Goal: Navigation & Orientation: Find specific page/section

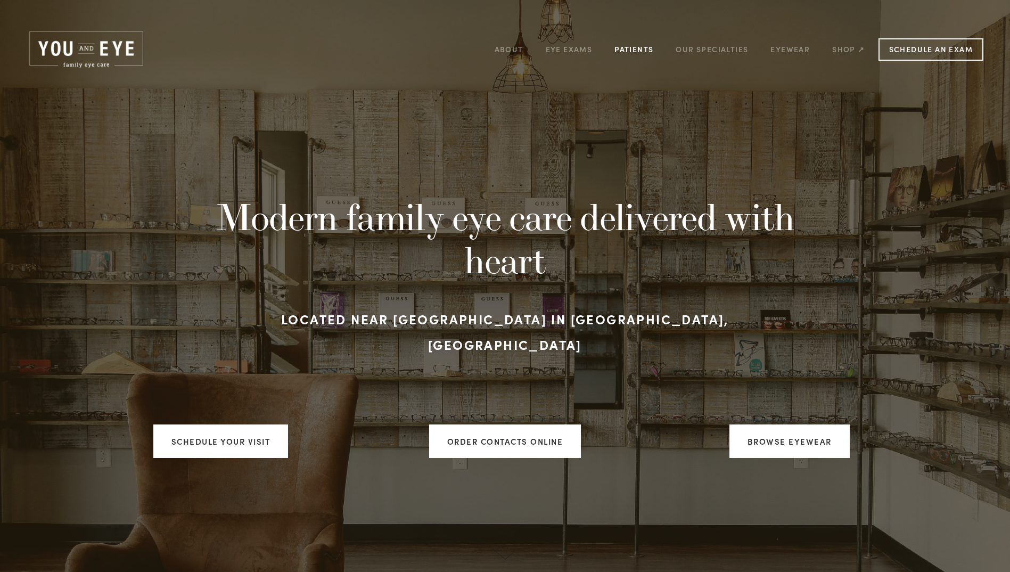
click at [642, 50] on link "Patients" at bounding box center [633, 49] width 39 height 17
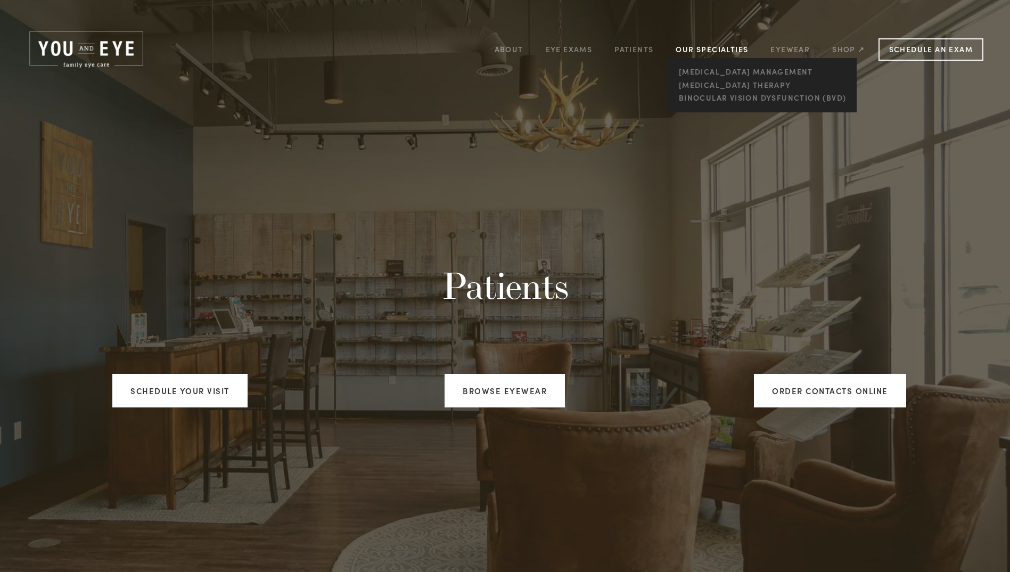
click at [690, 53] on link "Our Specialties" at bounding box center [712, 49] width 72 height 10
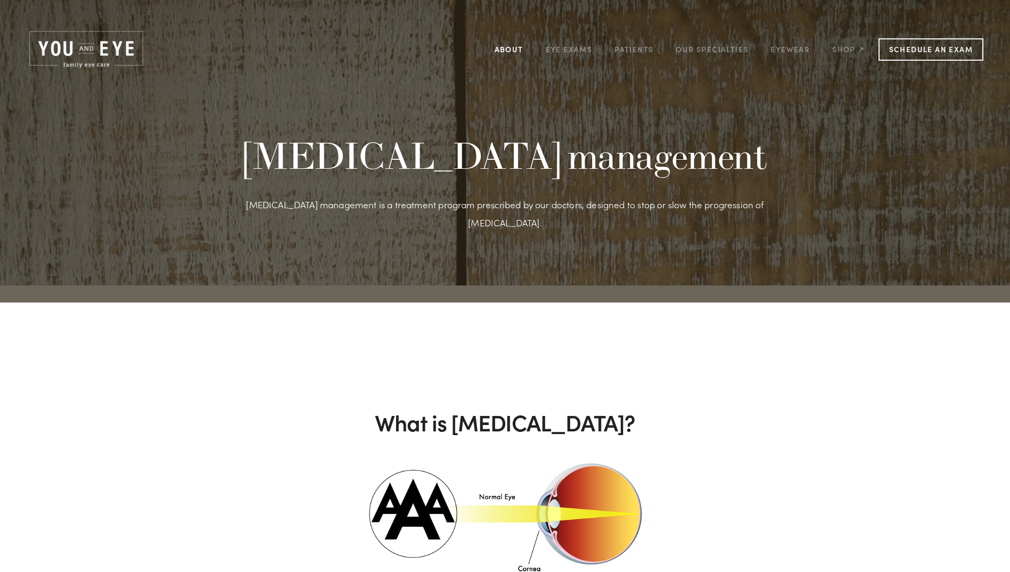
click at [509, 44] on link "About" at bounding box center [509, 49] width 29 height 17
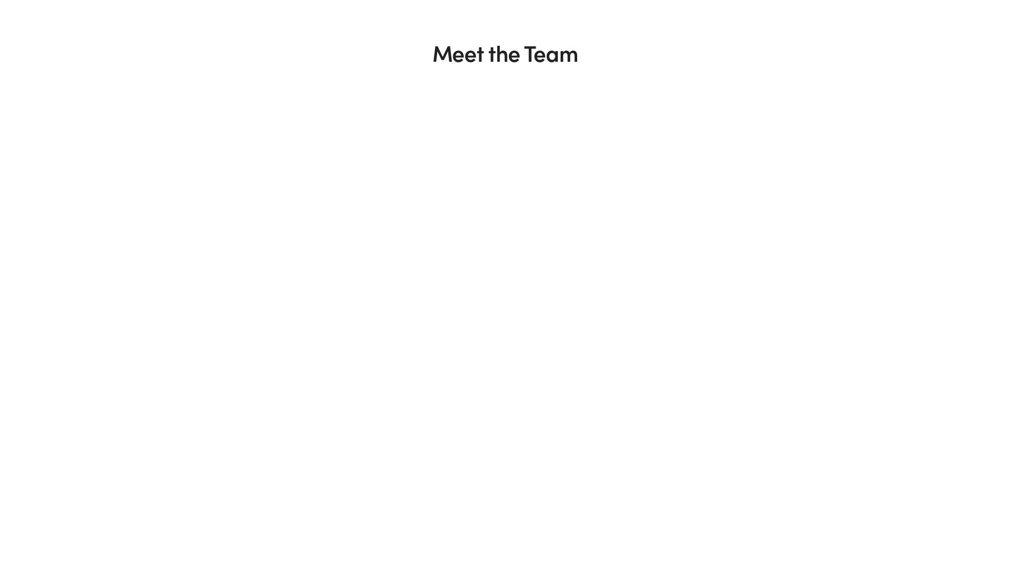
scroll to position [852, 0]
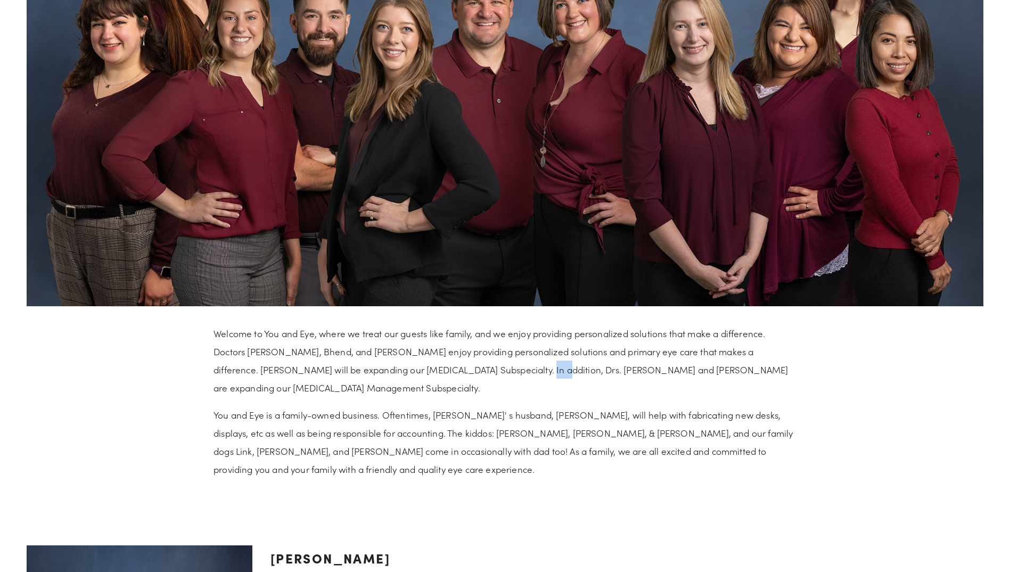
drag, startPoint x: 512, startPoint y: 369, endPoint x: 531, endPoint y: 370, distance: 19.2
click at [531, 370] on p "Welcome to You and Eye, where we treat our guests like family, and we enjoy pro…" at bounding box center [504, 360] width 583 height 72
drag, startPoint x: 531, startPoint y: 370, endPoint x: 504, endPoint y: 389, distance: 32.9
click at [504, 389] on p "Welcome to You and Eye, where we treat our guests like family, and we enjoy pro…" at bounding box center [504, 360] width 583 height 72
drag, startPoint x: 510, startPoint y: 370, endPoint x: 541, endPoint y: 373, distance: 30.4
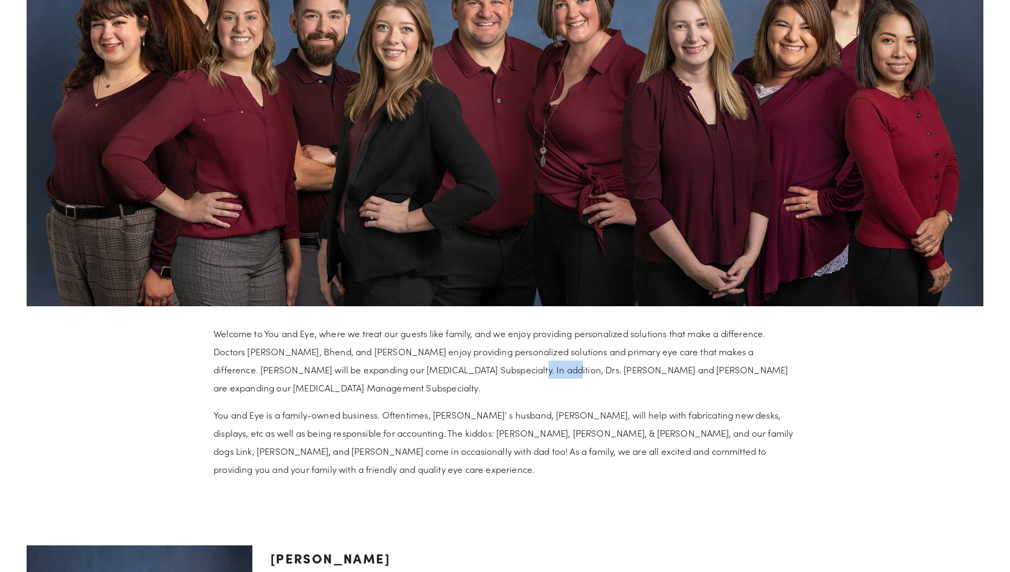
click at [541, 373] on p "Welcome to You and Eye, where we treat our guests like family, and we enjoy pro…" at bounding box center [504, 360] width 583 height 72
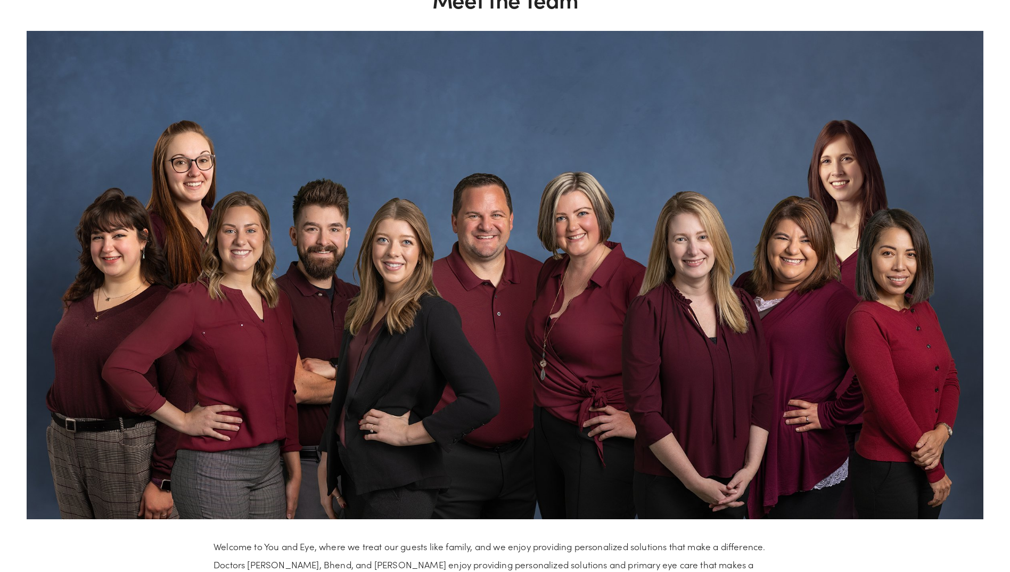
scroll to position [479, 0]
